Goal: Check status: Check status

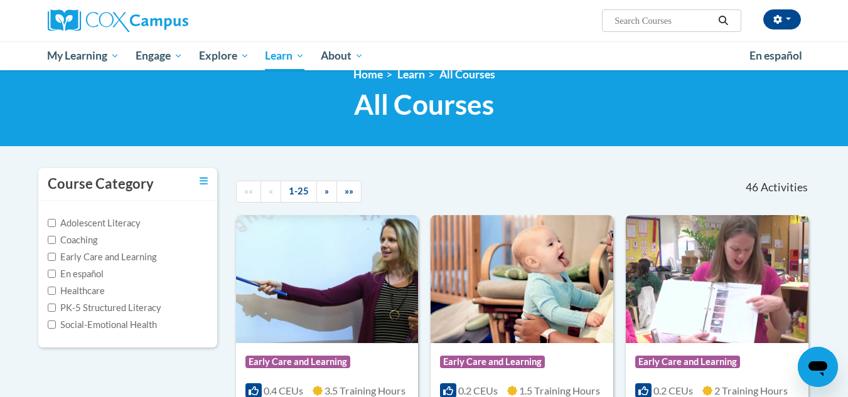
scroll to position [24, 0]
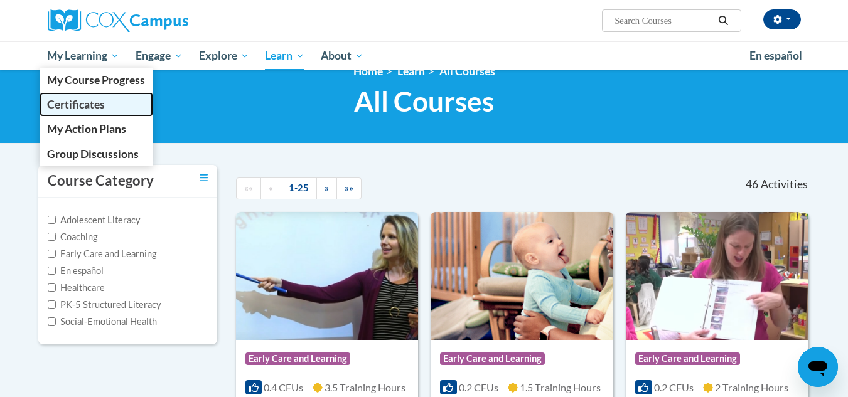
click at [75, 100] on span "Certificates" at bounding box center [76, 104] width 58 height 13
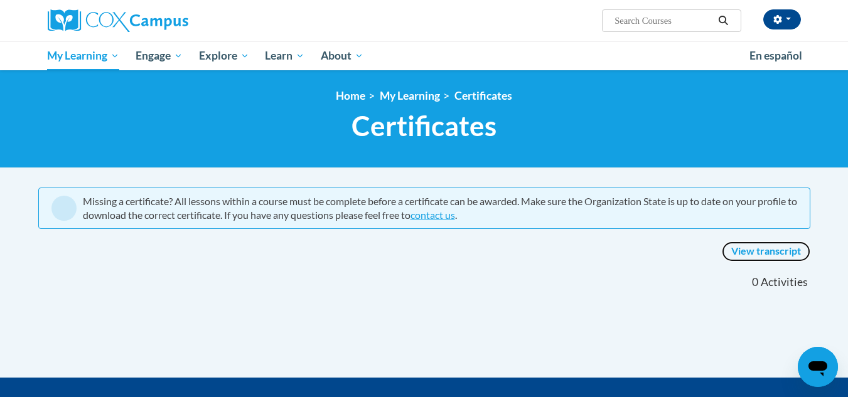
click at [757, 252] on link "View transcript" at bounding box center [766, 252] width 88 height 20
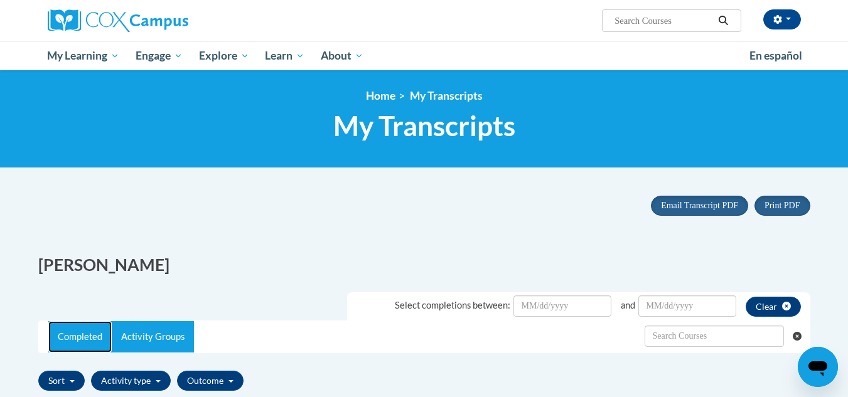
click at [78, 341] on link "Completed" at bounding box center [79, 336] width 63 height 31
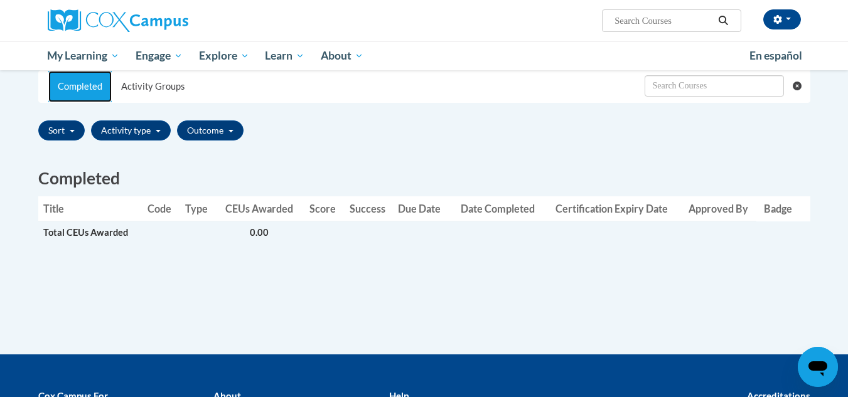
scroll to position [254, 0]
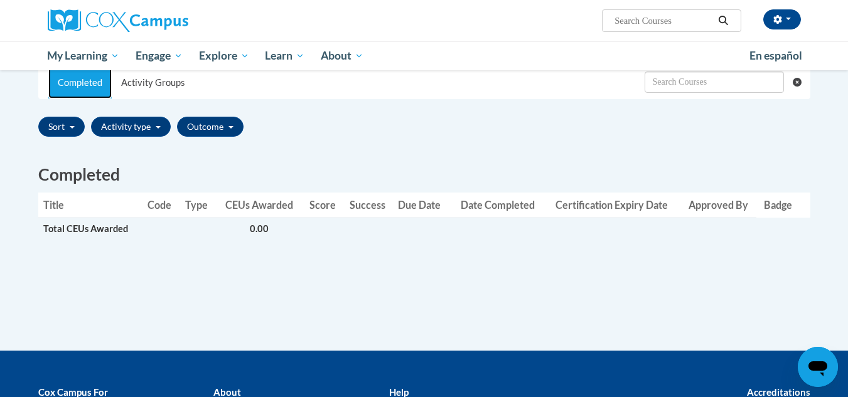
click at [78, 83] on link "Completed" at bounding box center [79, 82] width 63 height 31
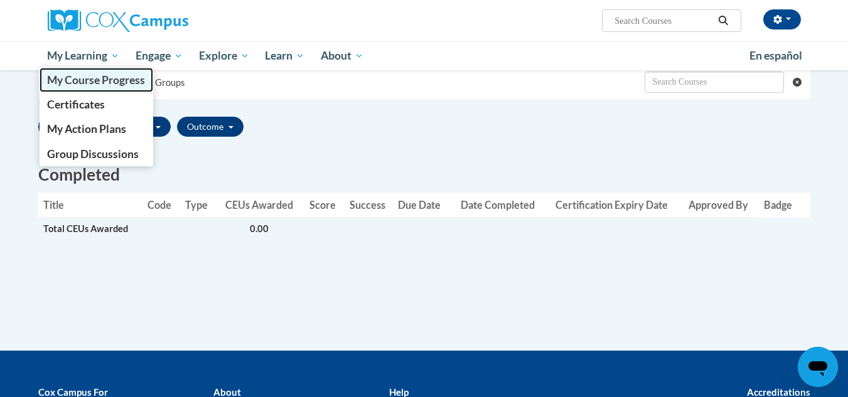
click at [70, 76] on span "My Course Progress" at bounding box center [96, 79] width 98 height 13
